Goal: Task Accomplishment & Management: Manage account settings

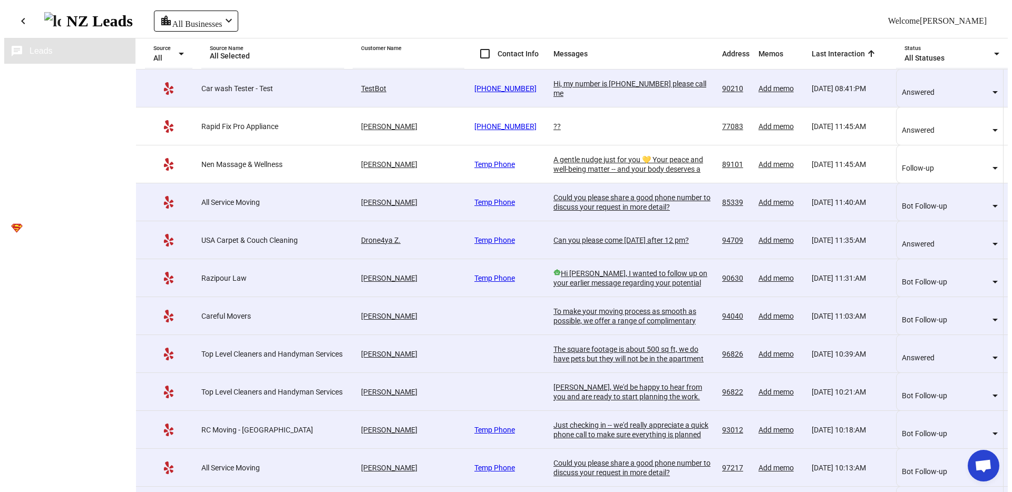
click at [4, 93] on button "cloud_sync Source Tokens" at bounding box center [69, 101] width 131 height 25
click at [30, 74] on span "Sources" at bounding box center [45, 76] width 31 height 9
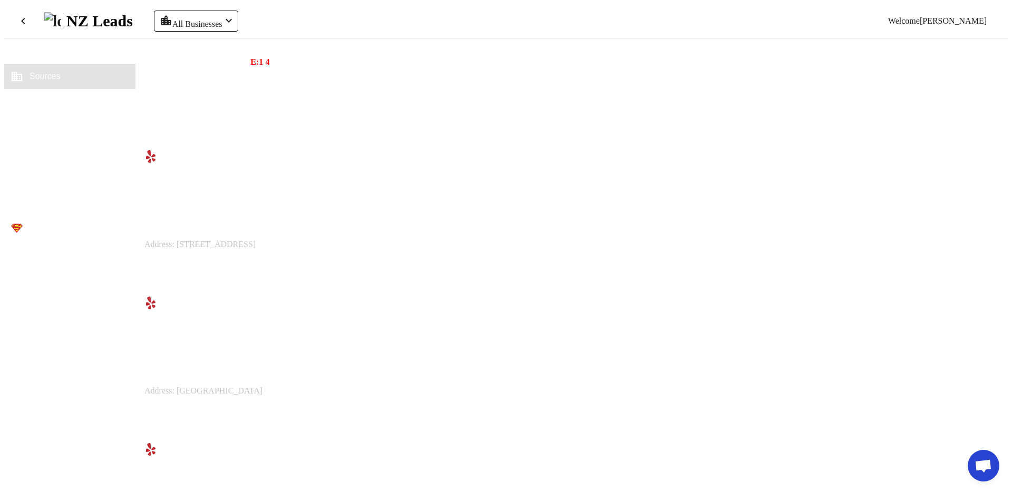
click at [305, 259] on span "Messaging Settings" at bounding box center [272, 263] width 66 height 9
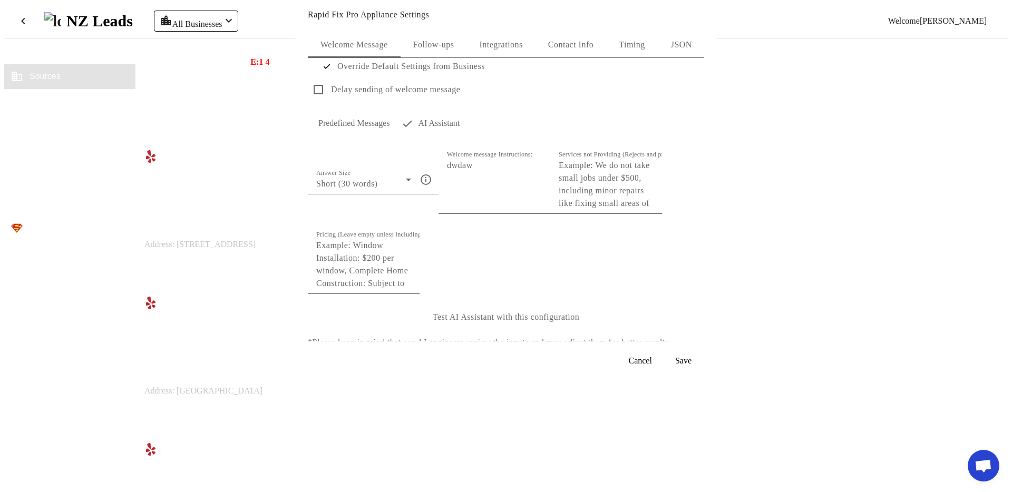
click at [522, 36] on div "Integrations" at bounding box center [500, 44] width 68 height 25
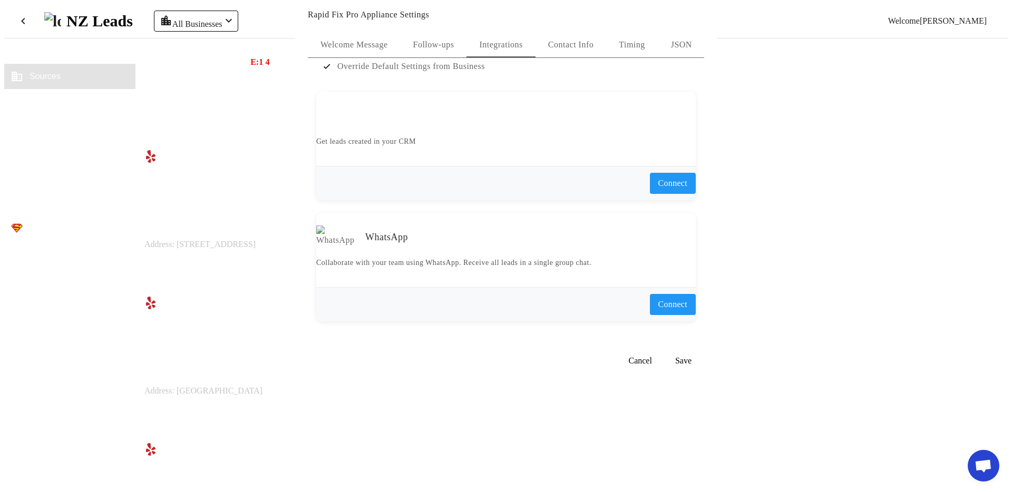
click at [556, 48] on span "Contact Info" at bounding box center [570, 45] width 45 height 8
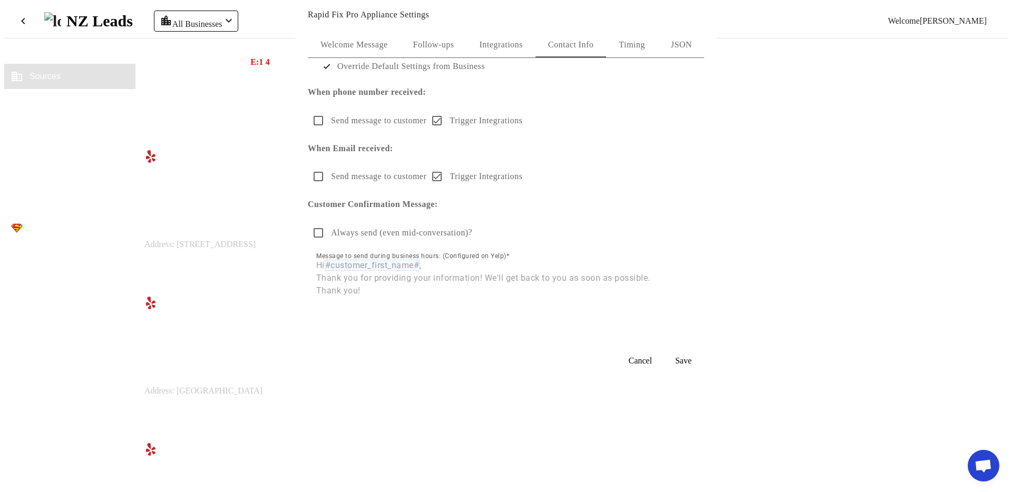
click at [508, 53] on span "Integrations" at bounding box center [500, 44] width 43 height 25
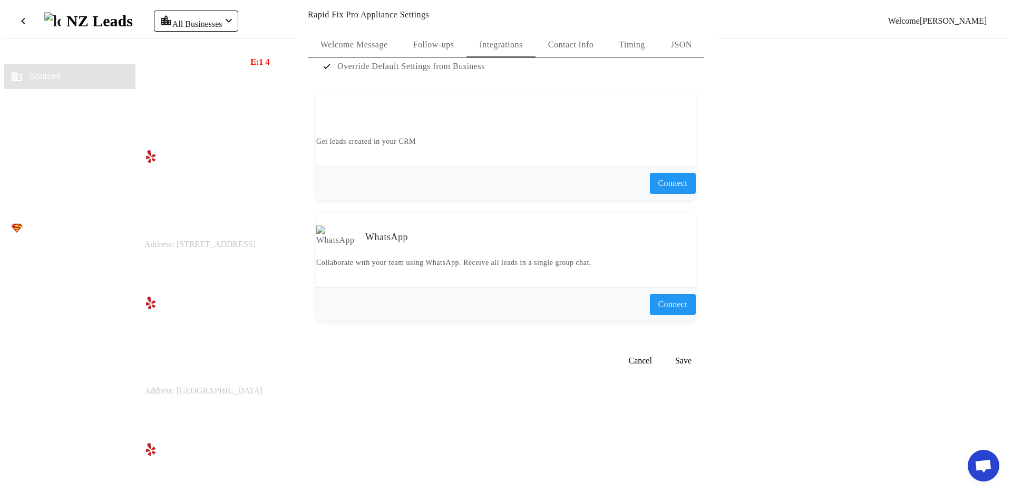
click at [169, 256] on div at bounding box center [506, 246] width 1012 height 492
click at [71, 97] on span "Source Tokens" at bounding box center [58, 101] width 56 height 9
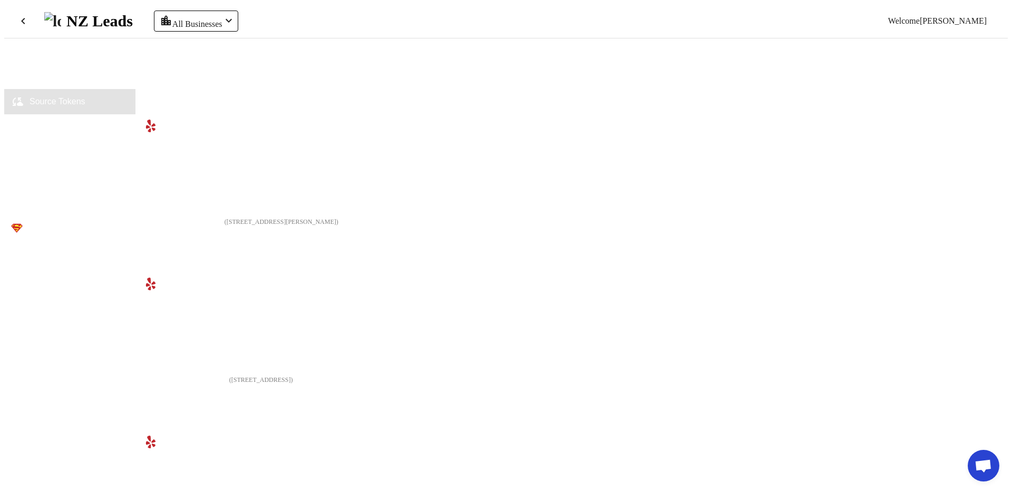
click at [67, 76] on button "business Sources" at bounding box center [69, 76] width 131 height 25
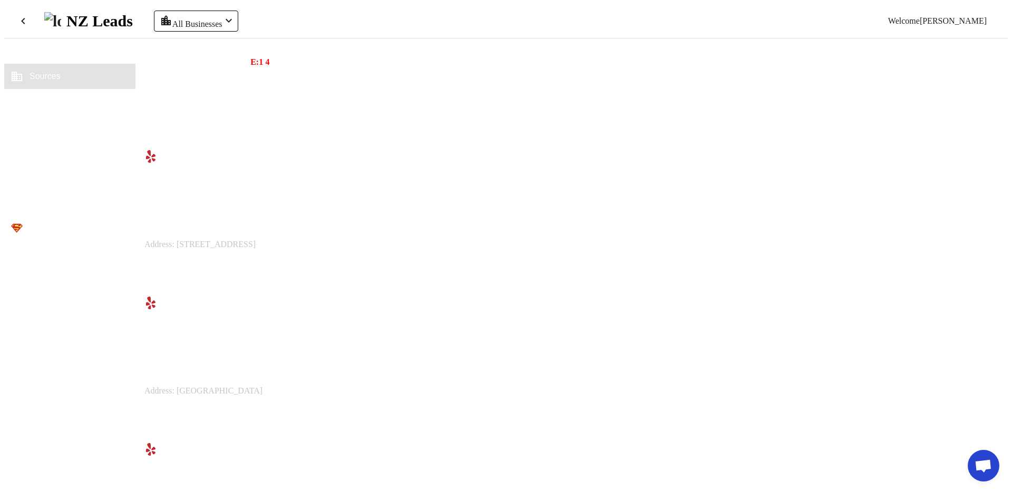
scroll to position [370, 0]
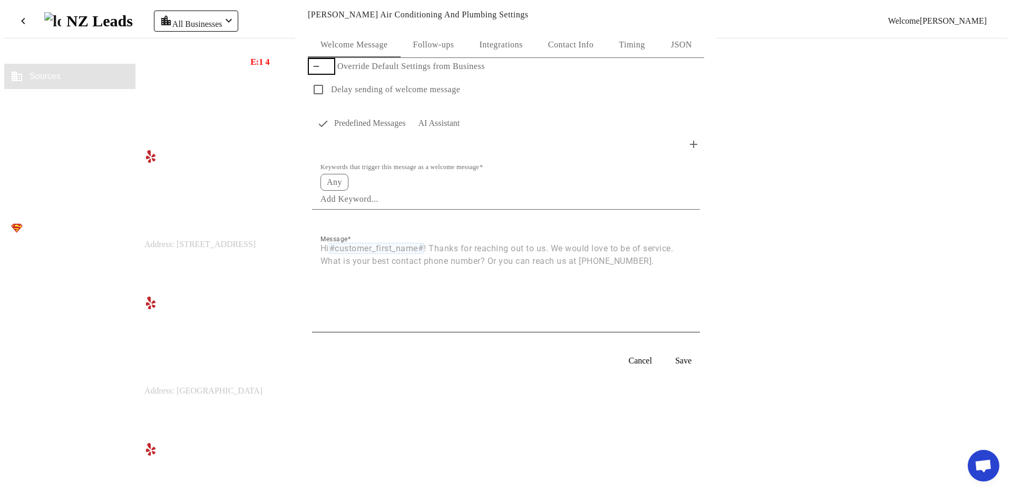
drag, startPoint x: 573, startPoint y: 56, endPoint x: 545, endPoint y: 50, distance: 28.1
click at [573, 56] on span "Contact Info" at bounding box center [570, 44] width 45 height 25
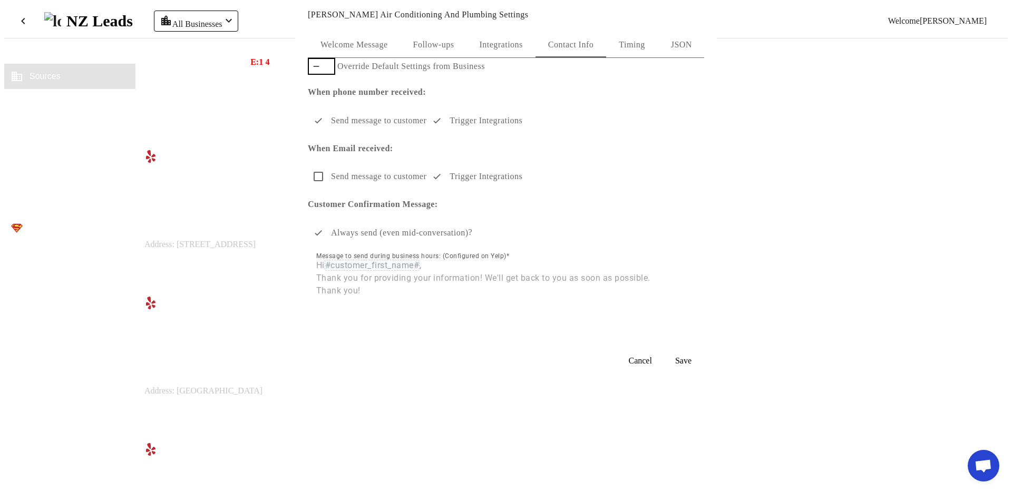
click at [491, 47] on span "Integrations" at bounding box center [500, 45] width 43 height 8
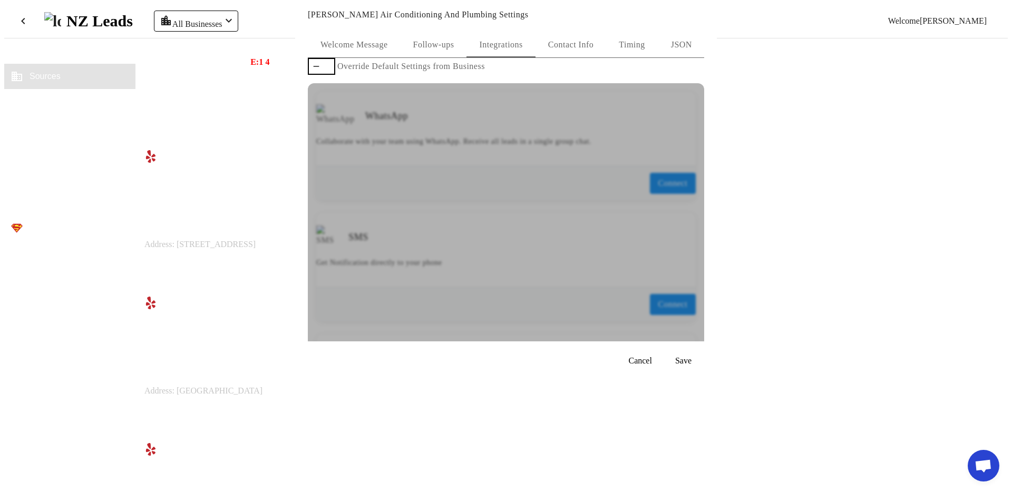
click at [307, 90] on div "Welcome Message Follow-ups Integrations Contact Info Timing JSON Override Defau…" at bounding box center [506, 182] width 422 height 320
click at [319, 71] on icon "button" at bounding box center [316, 66] width 8 height 8
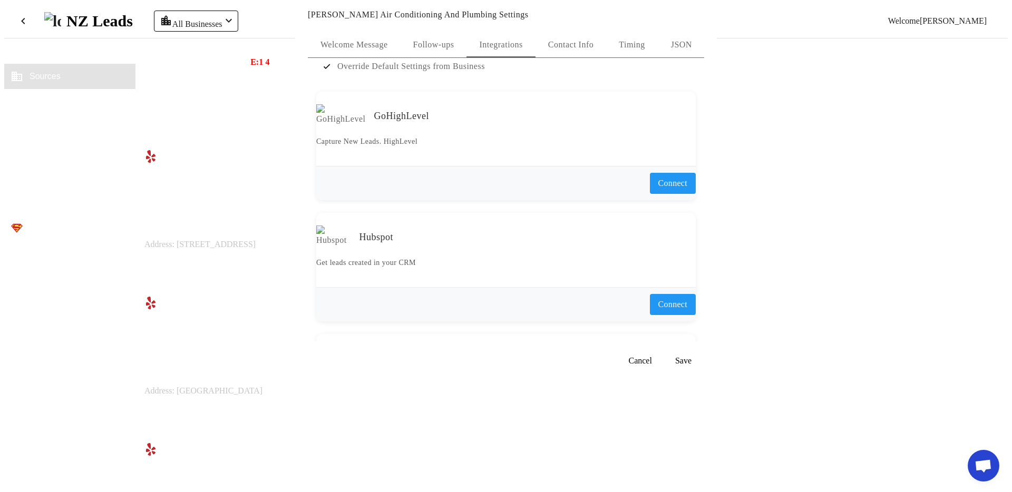
scroll to position [745, 0]
